Goal: Transaction & Acquisition: Purchase product/service

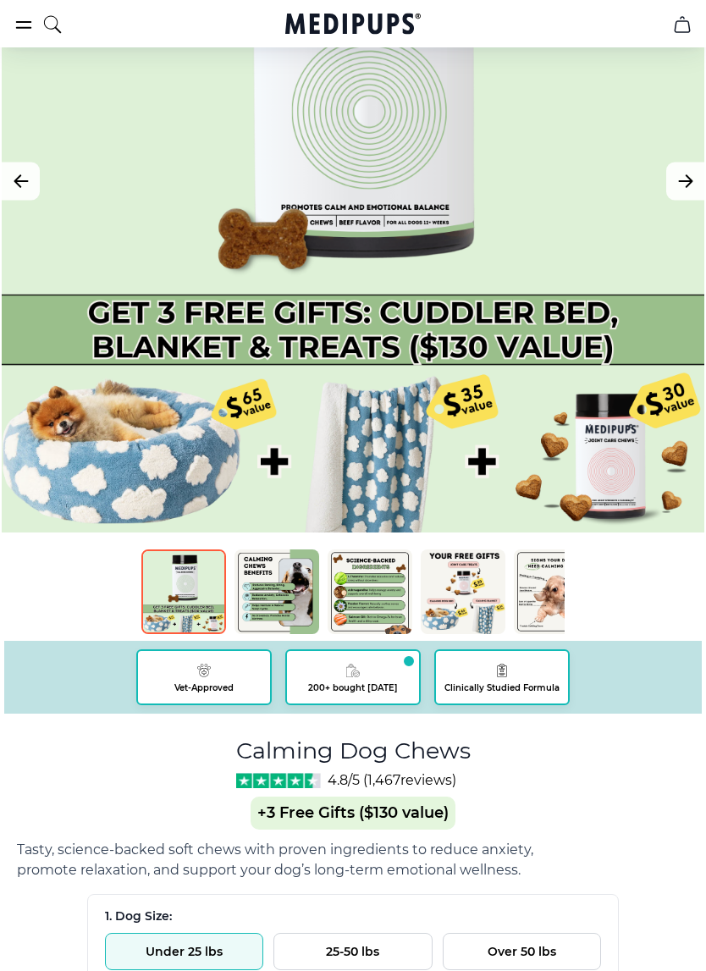
scroll to position [284, 0]
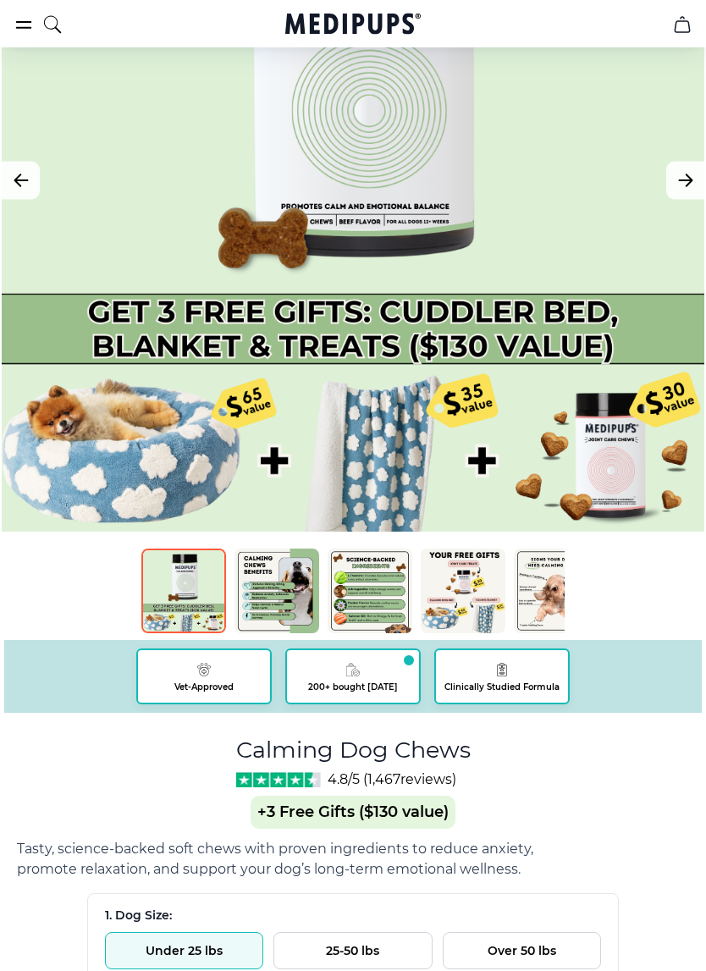
click at [174, 595] on img at bounding box center [183, 591] width 85 height 85
click at [182, 588] on img at bounding box center [183, 591] width 85 height 85
click at [271, 599] on img at bounding box center [277, 591] width 85 height 85
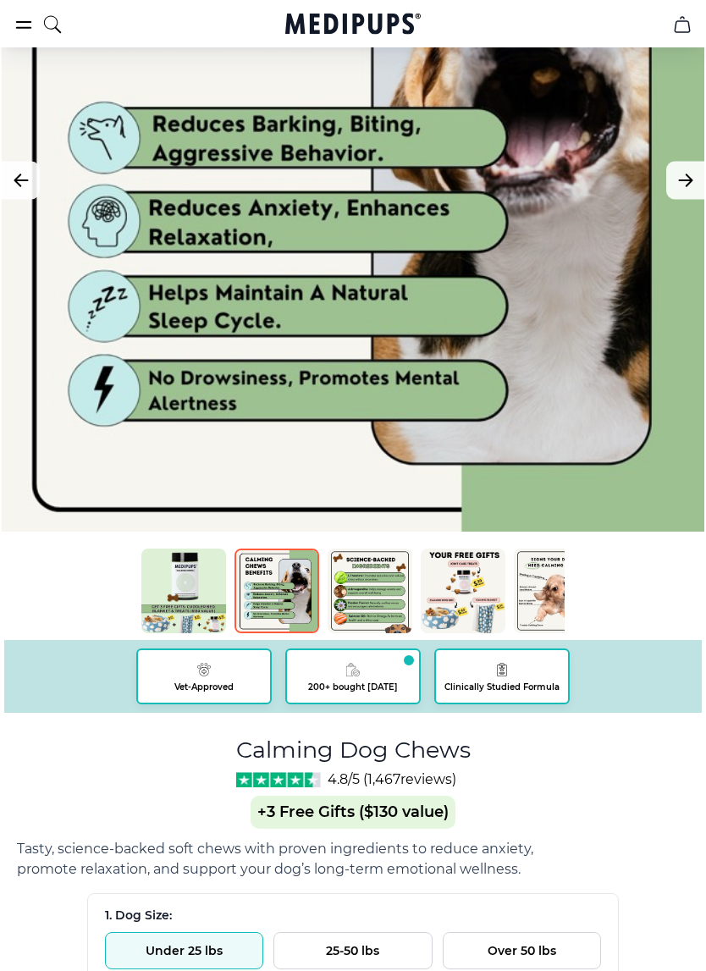
click at [372, 588] on img at bounding box center [370, 591] width 85 height 85
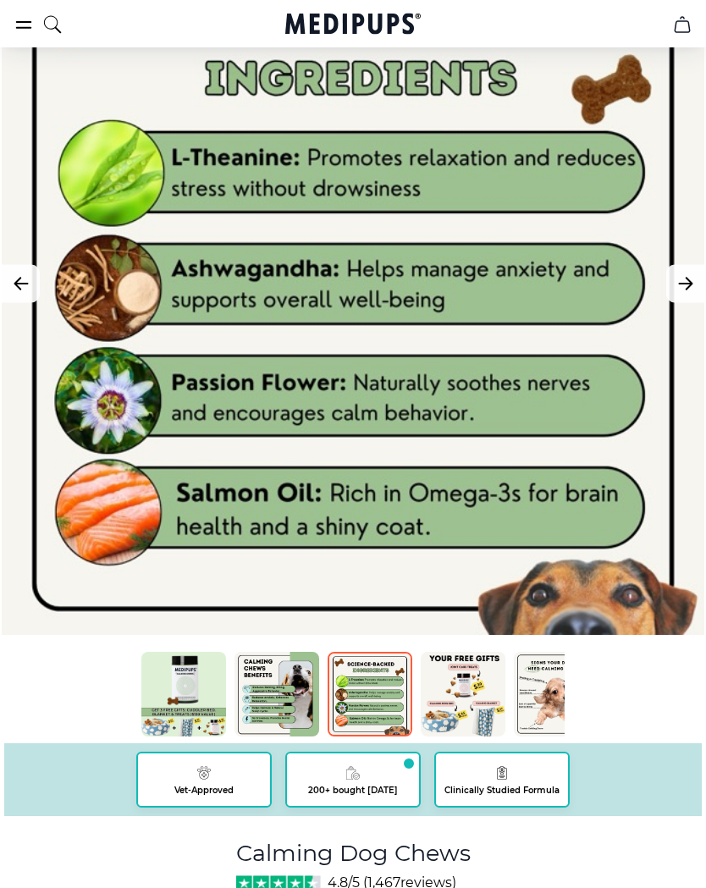
scroll to position [179, 0]
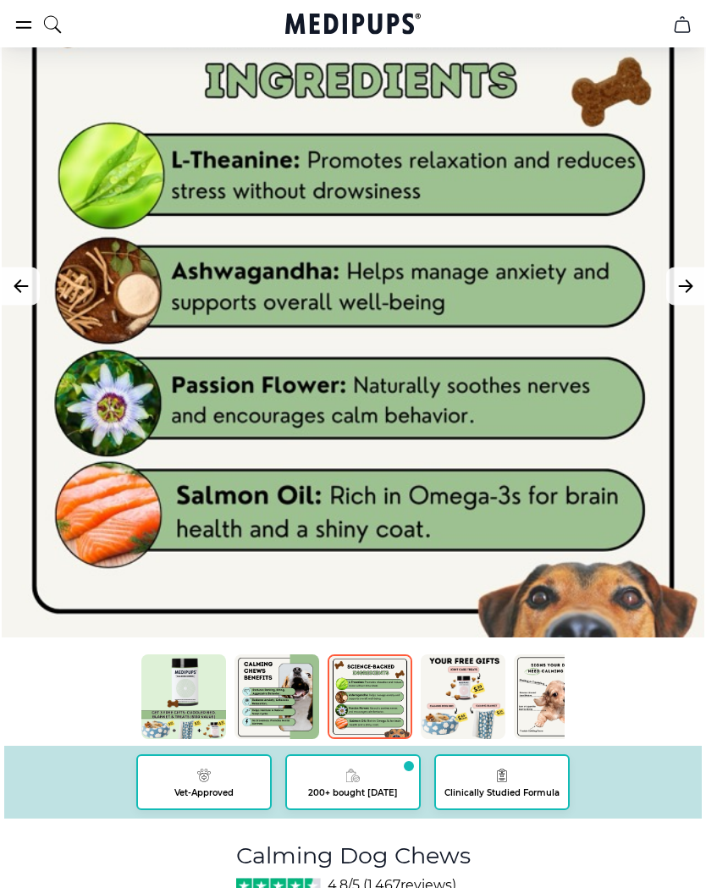
click at [480, 701] on img at bounding box center [463, 696] width 85 height 85
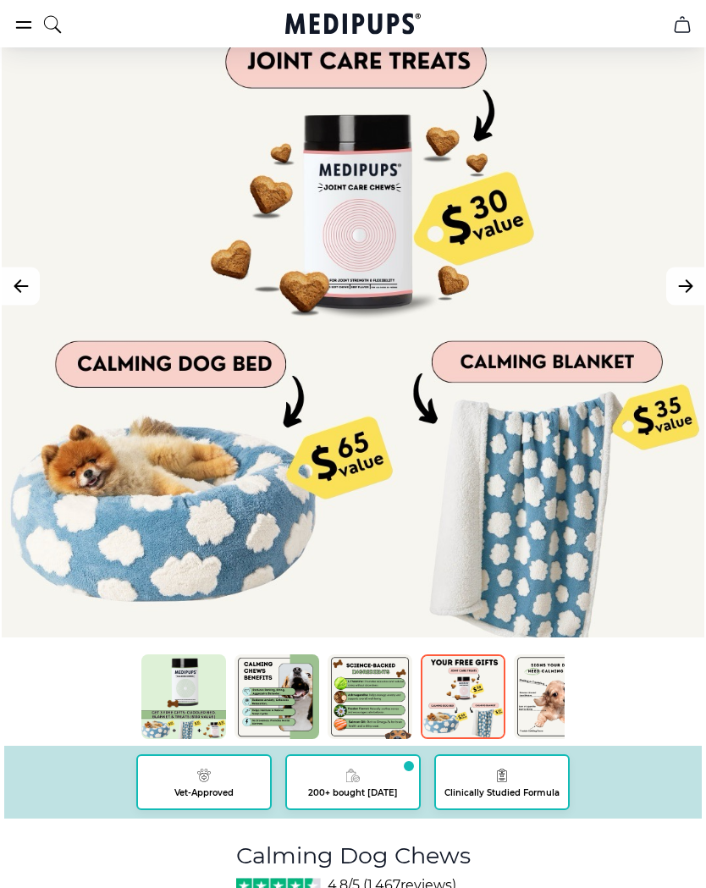
click at [551, 709] on img at bounding box center [556, 696] width 85 height 85
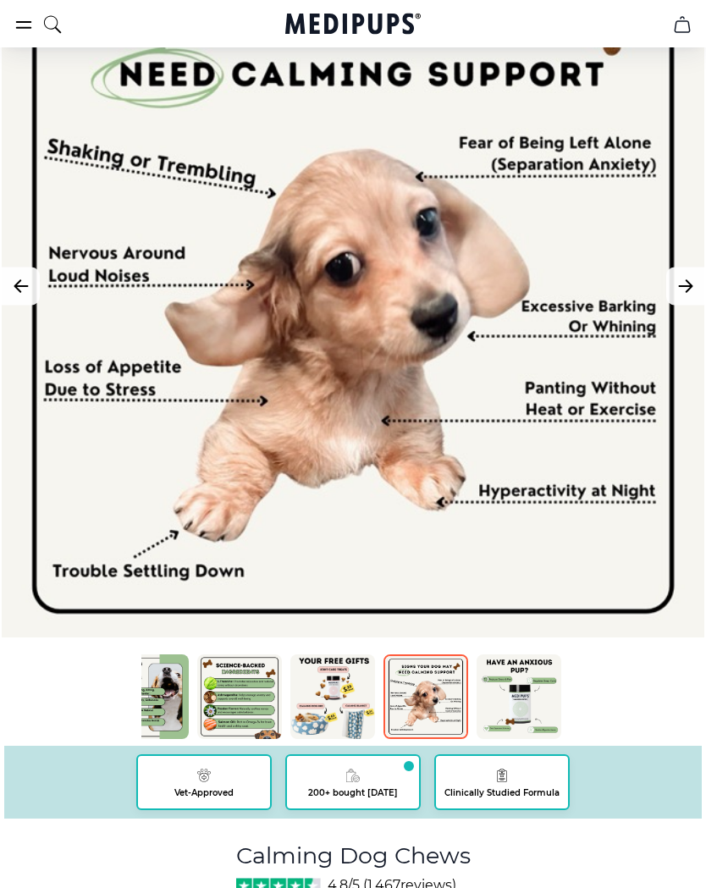
scroll to position [0, 200]
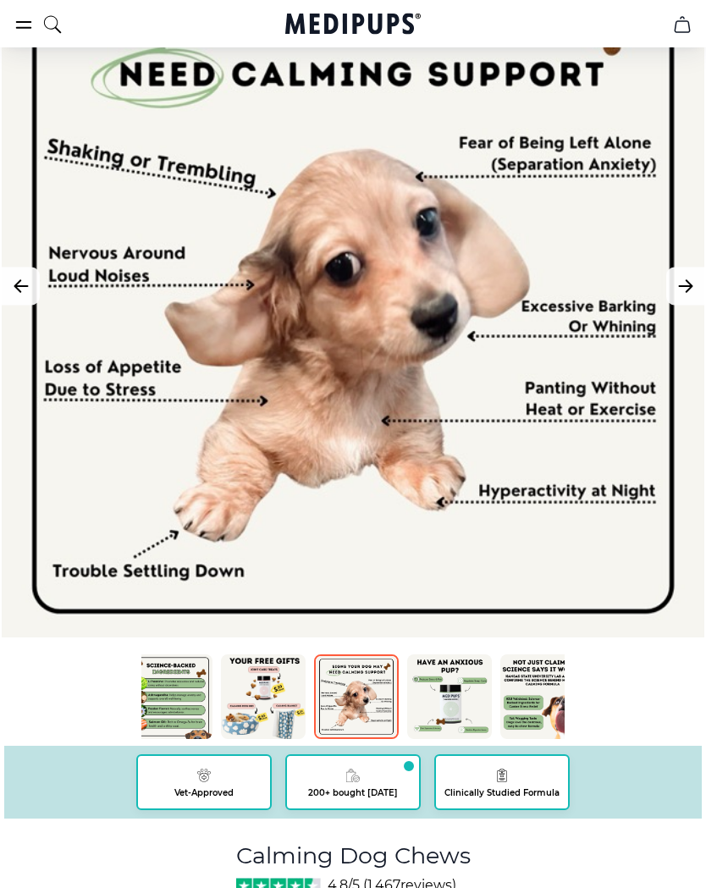
click at [447, 694] on img at bounding box center [449, 696] width 85 height 85
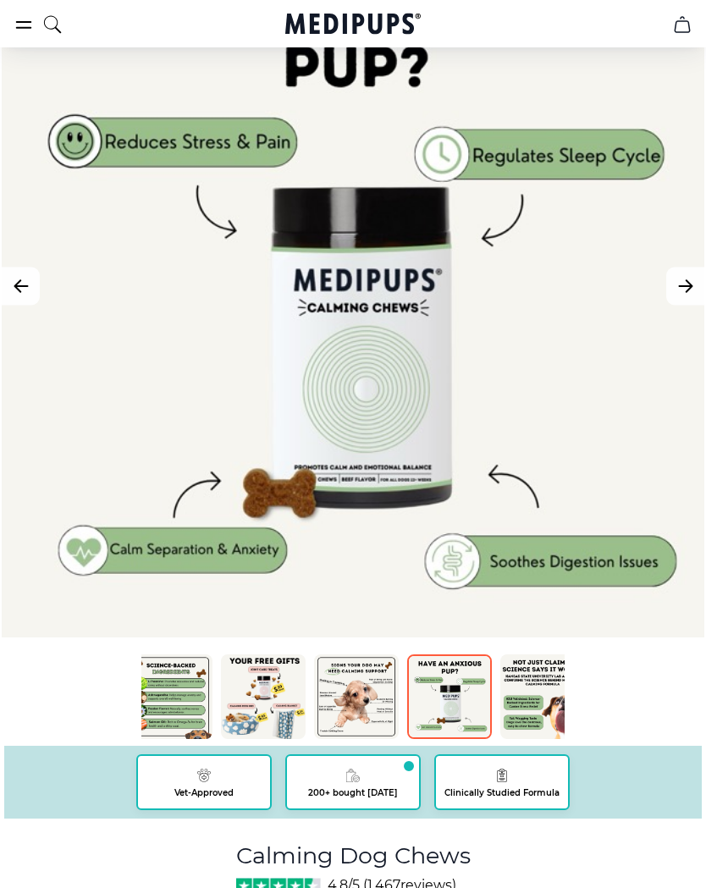
click at [537, 704] on img at bounding box center [542, 696] width 85 height 85
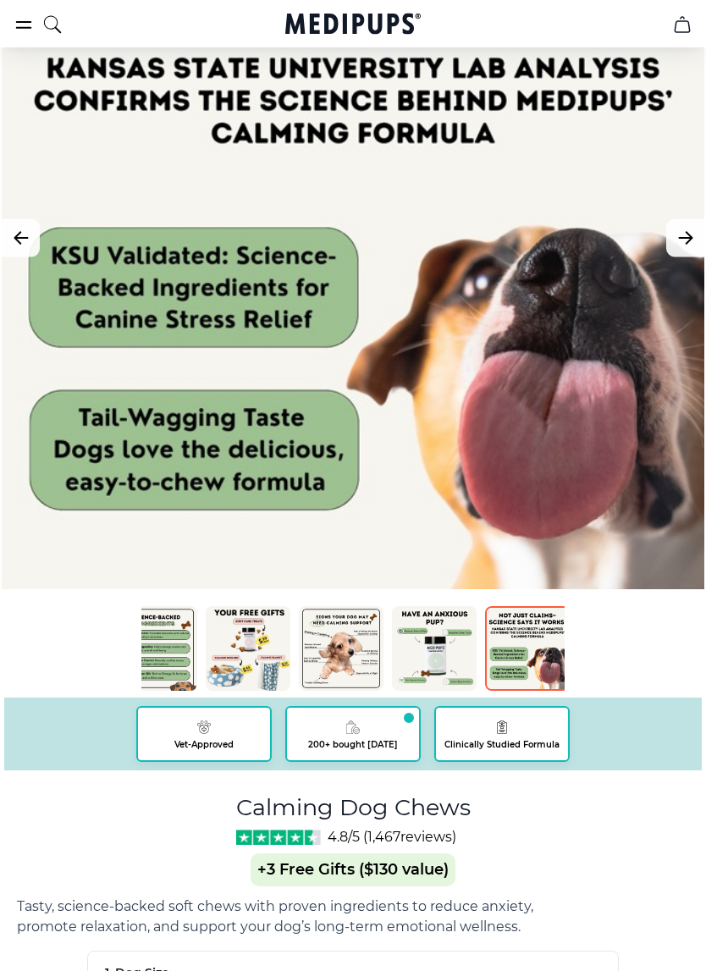
scroll to position [0, 303]
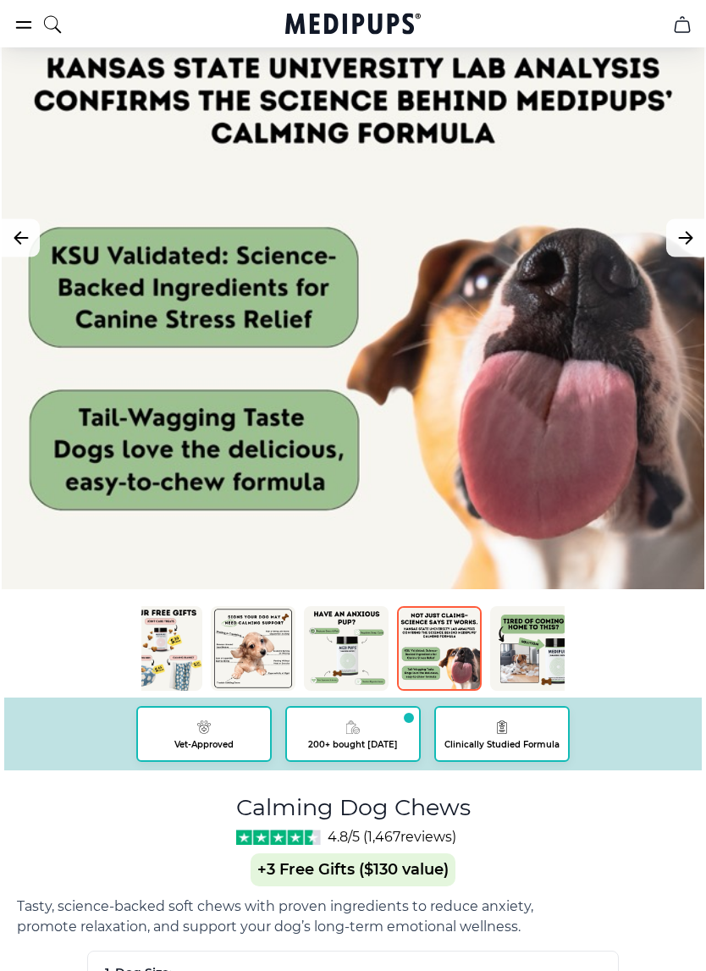
click at [698, 242] on button "Next Image" at bounding box center [685, 239] width 38 height 38
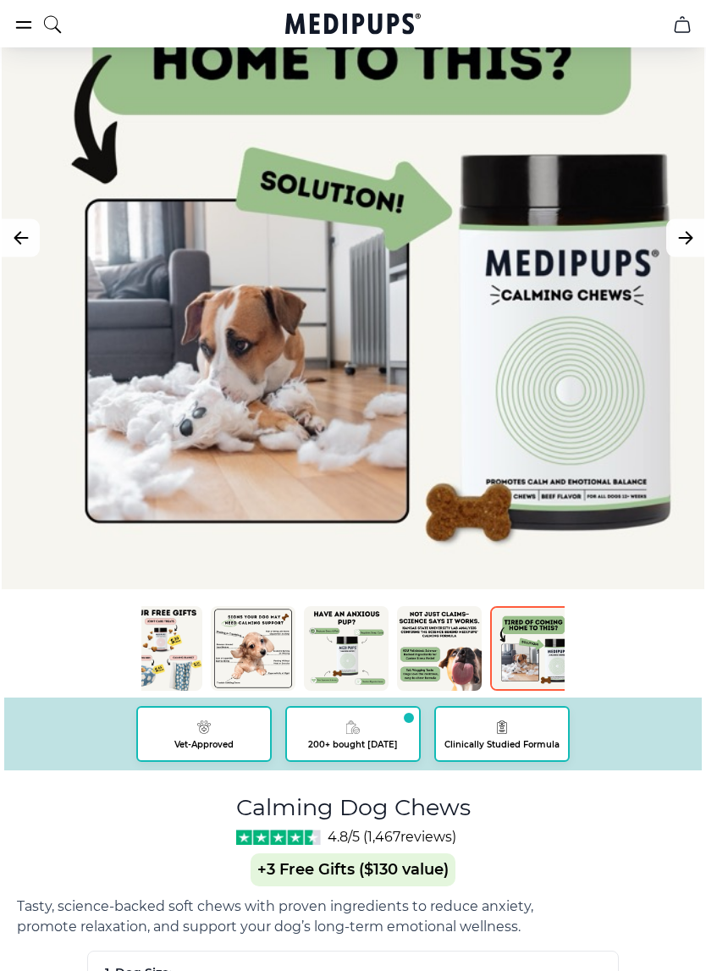
click at [698, 241] on button "Next Image" at bounding box center [685, 238] width 38 height 38
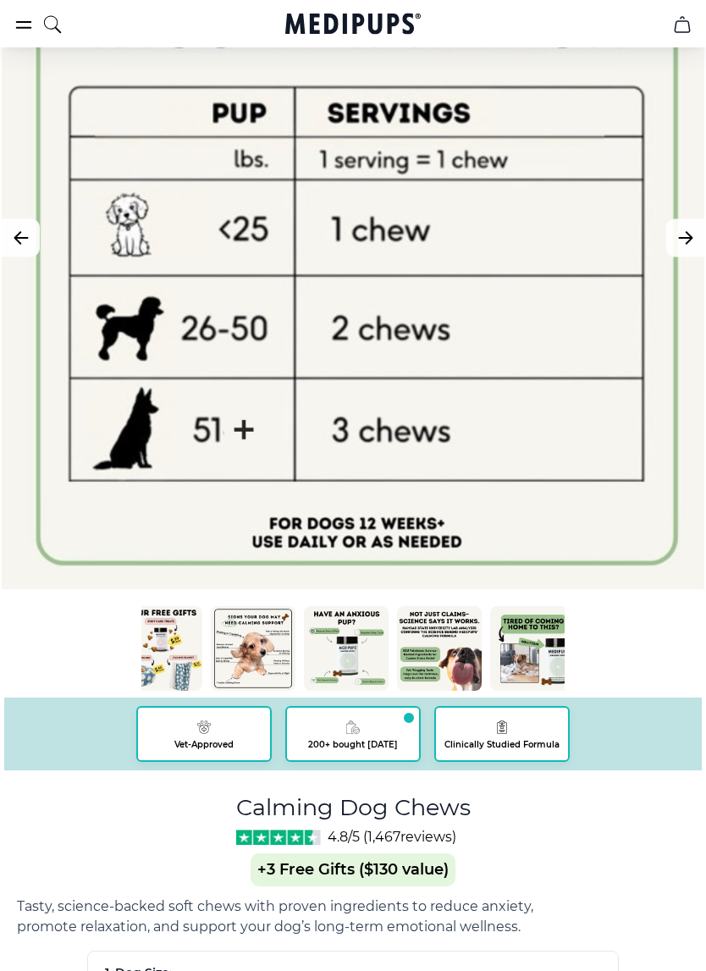
click at [9, 229] on button "Previous Image" at bounding box center [21, 238] width 38 height 38
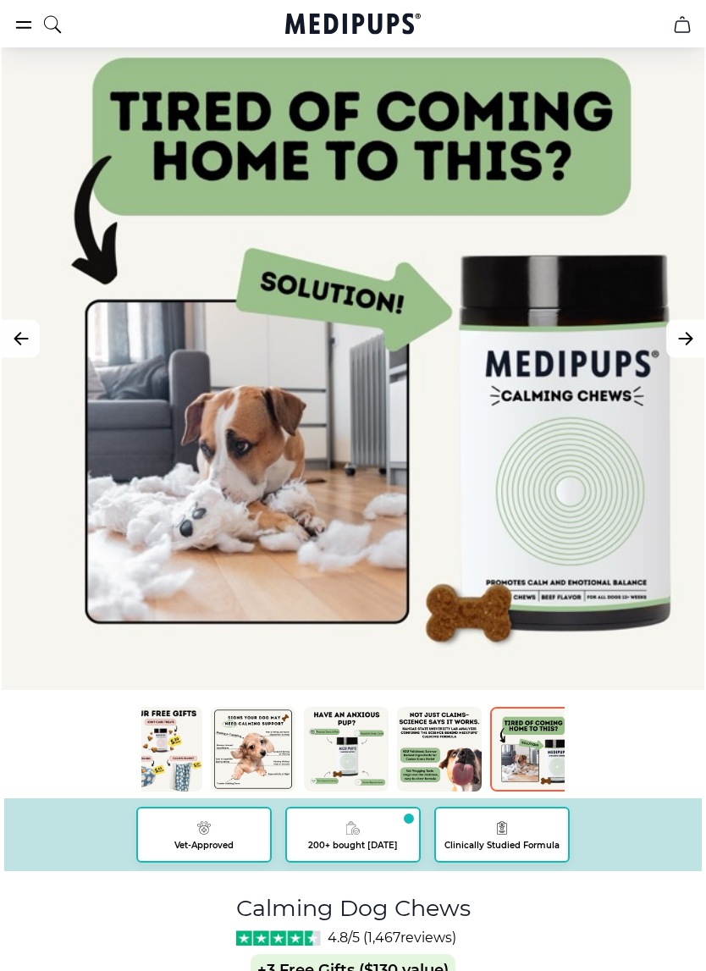
scroll to position [127, 0]
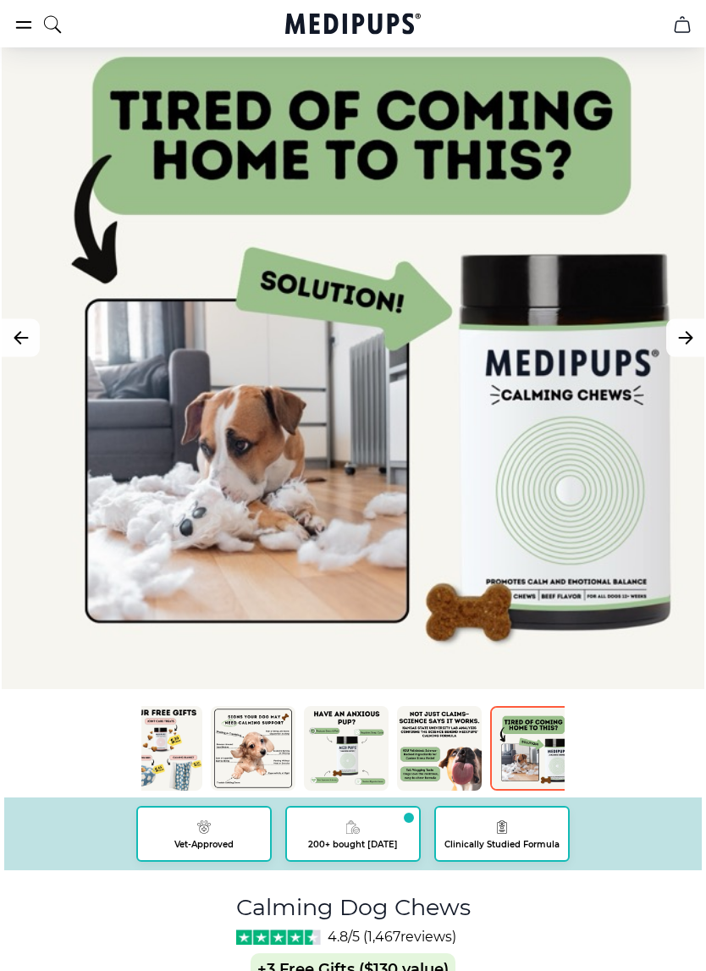
click at [687, 347] on icon "Next Image" at bounding box center [686, 338] width 20 height 21
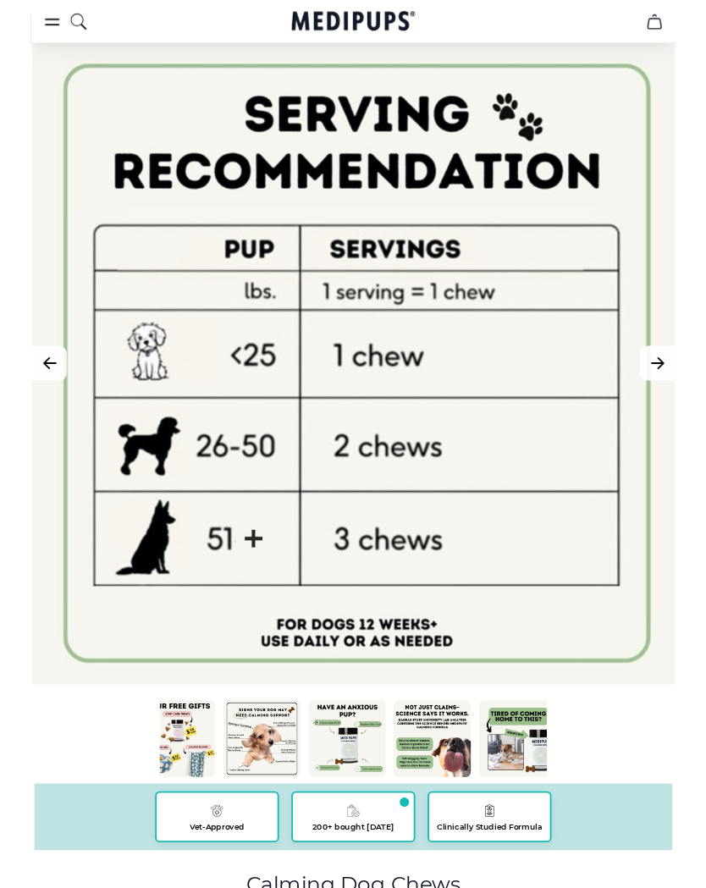
scroll to position [65, 0]
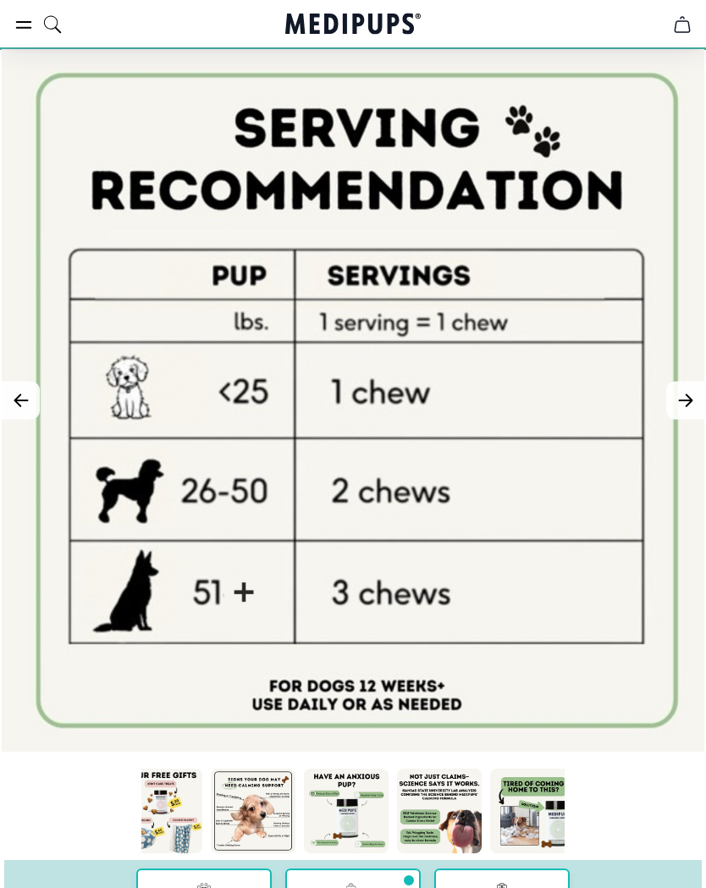
click at [687, 401] on icon "Next Image" at bounding box center [685, 401] width 13 height 12
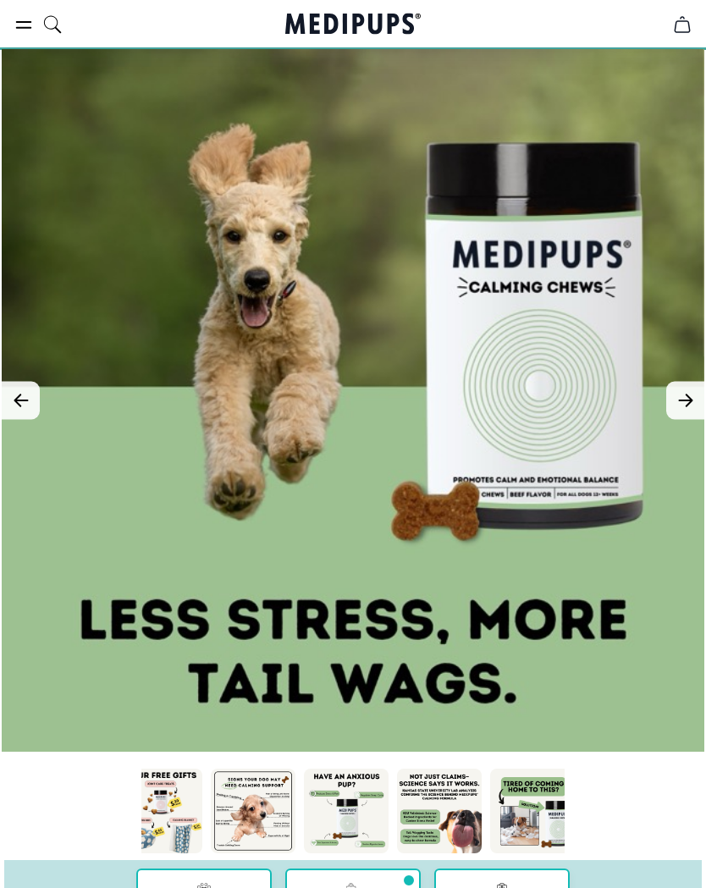
click at [696, 394] on button "Next Image" at bounding box center [685, 401] width 38 height 38
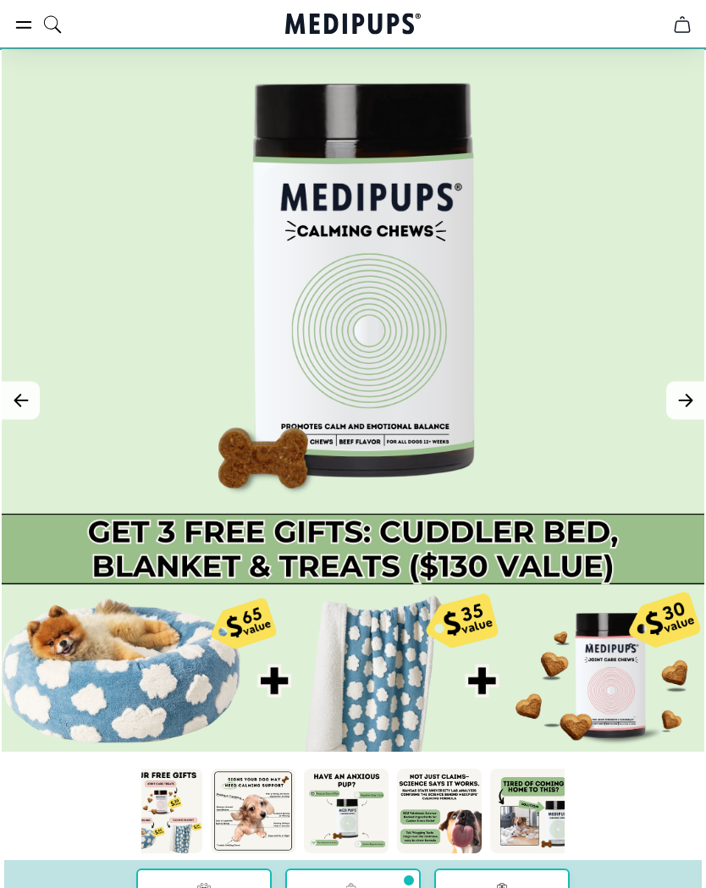
click at [677, 387] on button "Next Image" at bounding box center [685, 401] width 38 height 38
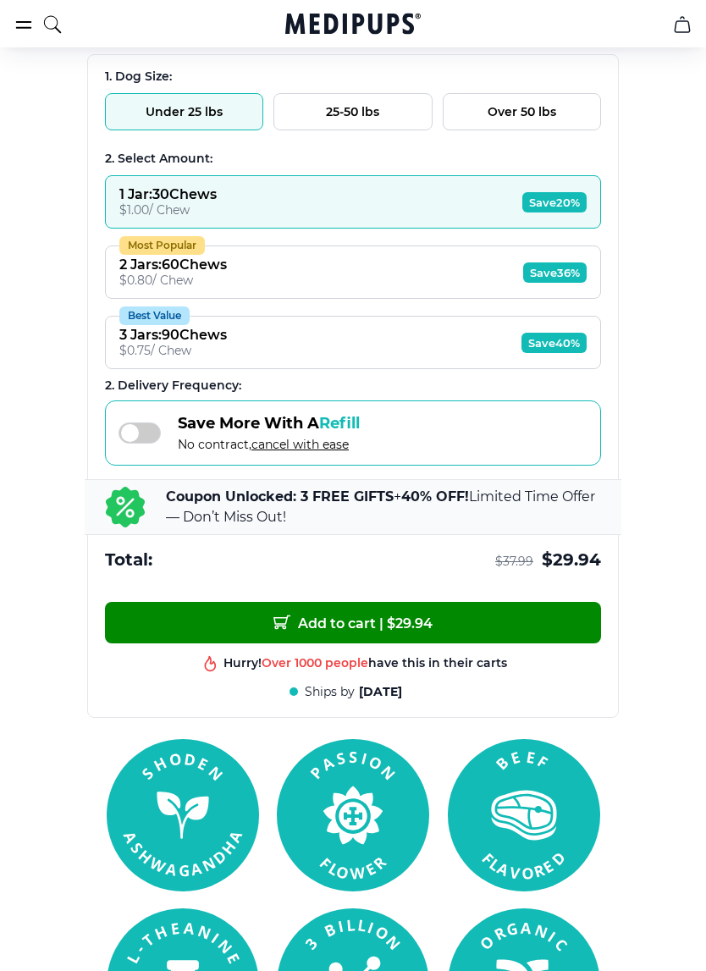
scroll to position [1129, 0]
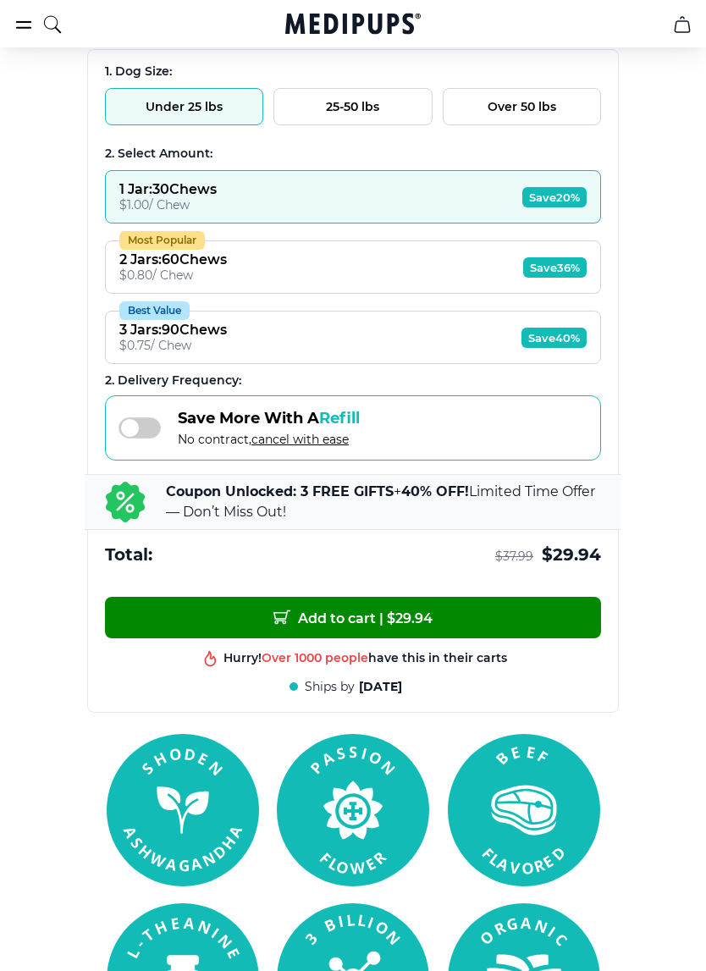
click at [150, 436] on span at bounding box center [140, 428] width 42 height 21
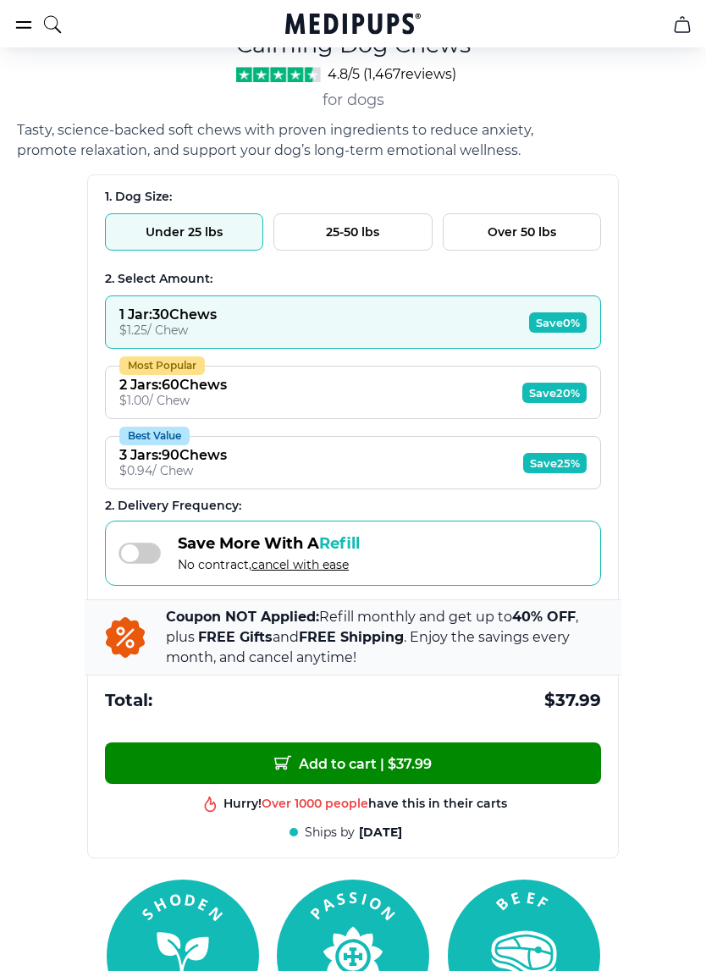
scroll to position [991, 0]
